Goal: Find specific page/section: Find specific page/section

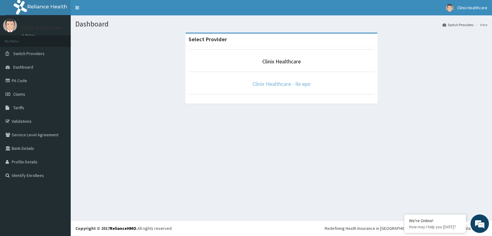
click at [298, 84] on link "Clinix Healthcare - Ile epo" at bounding box center [282, 83] width 58 height 7
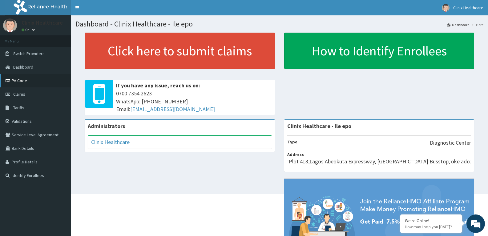
click at [22, 78] on link "PA Code" at bounding box center [35, 81] width 71 height 14
